Goal: Find specific page/section: Find specific page/section

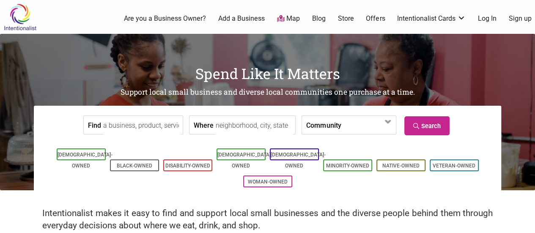
click at [158, 129] on input "Find" at bounding box center [141, 125] width 77 height 19
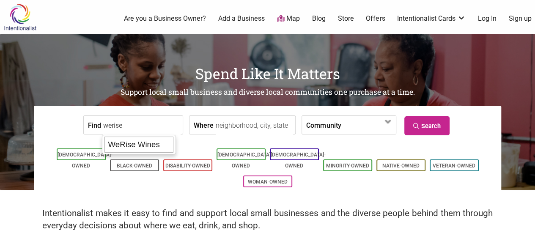
click at [146, 142] on div "WeRise Wines" at bounding box center [138, 145] width 69 height 16
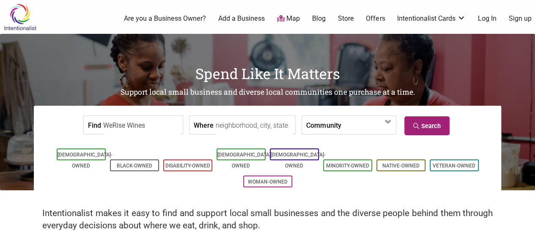
type input "WeRise Wines"
click at [423, 124] on link "Search" at bounding box center [426, 125] width 45 height 19
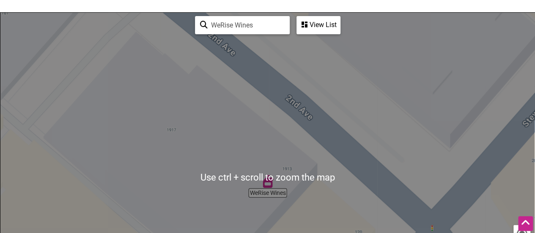
scroll to position [75, 0]
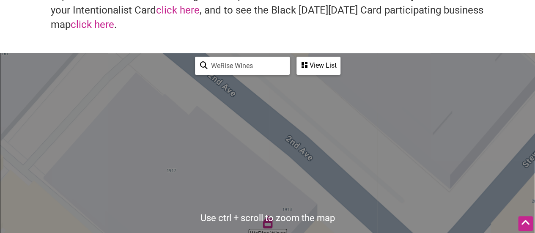
click at [312, 69] on div "View List" at bounding box center [318, 65] width 42 height 16
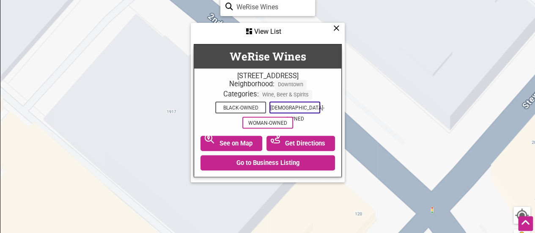
scroll to position [134, 0]
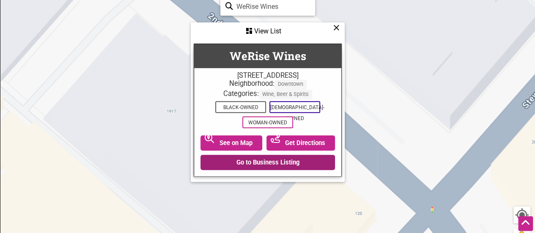
click at [292, 159] on link "Go to Business Listing" at bounding box center [267, 162] width 134 height 15
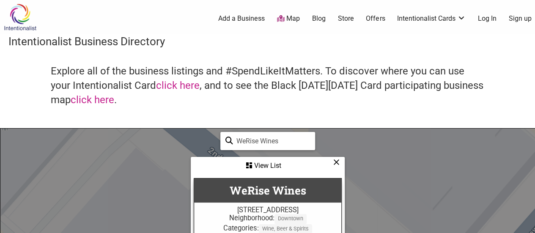
click at [1, 14] on img at bounding box center [20, 16] width 40 height 27
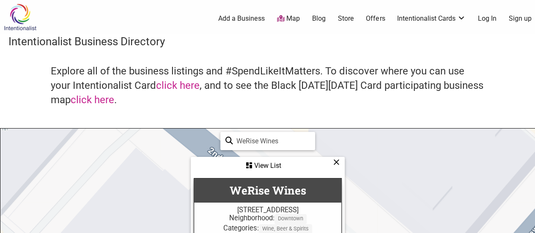
click at [11, 16] on img at bounding box center [20, 16] width 40 height 27
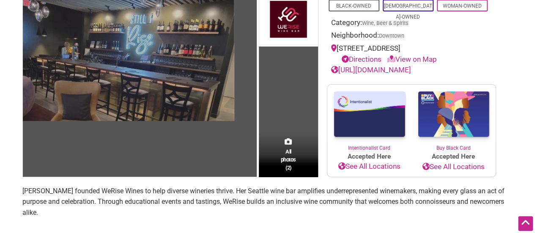
scroll to position [94, 0]
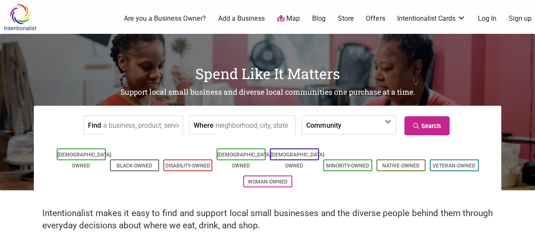
click at [162, 128] on input "Find" at bounding box center [141, 125] width 77 height 19
click at [148, 140] on div "Kilig" at bounding box center [138, 145] width 69 height 16
type input "Kilig"
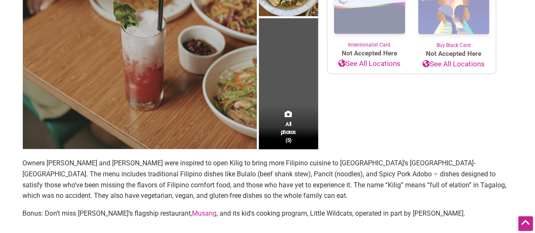
scroll to position [235, 0]
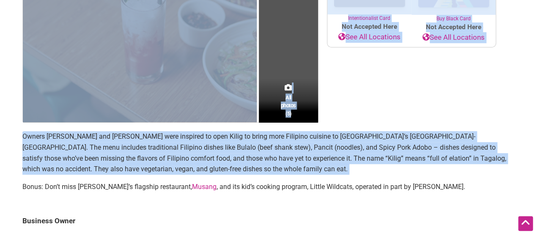
drag, startPoint x: 0, startPoint y: 194, endPoint x: 137, endPoint y: 103, distance: 164.6
click at [137, 103] on div "Intentionalist Spend like it matters 0 Add a Business Map Blog Store Offers Int…" at bounding box center [267, 169] width 535 height 808
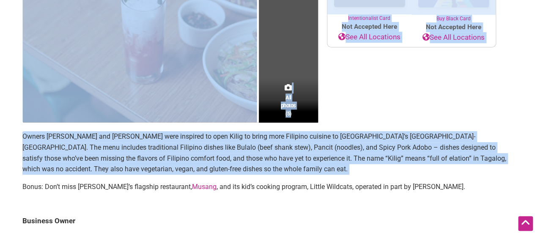
click at [141, 148] on p "Owners [PERSON_NAME] and [PERSON_NAME] were inspired to open Kilig to bring mor…" at bounding box center [267, 152] width 490 height 43
